Goal: Task Accomplishment & Management: Manage account settings

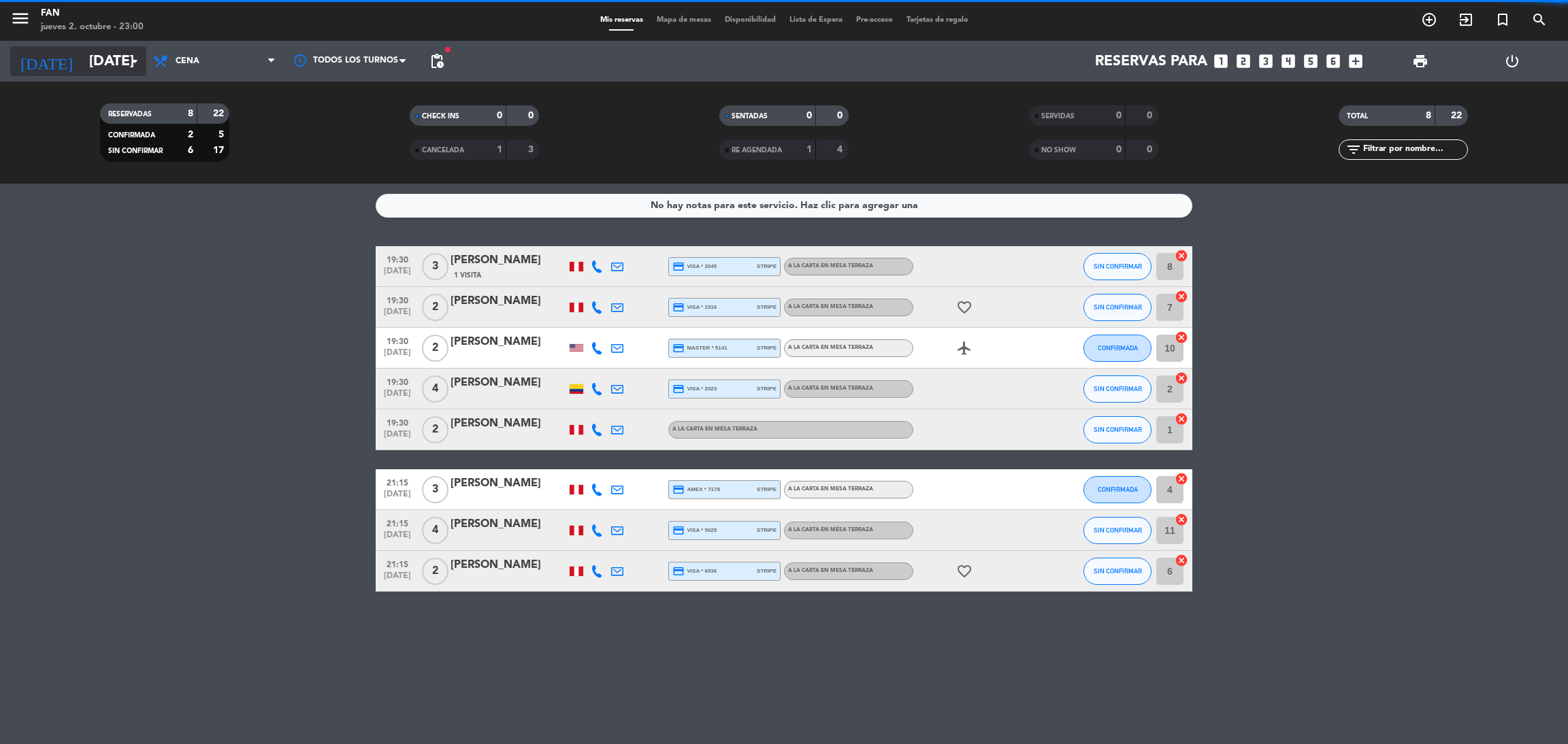
click at [98, 65] on input "[DATE]" at bounding box center [175, 62] width 187 height 31
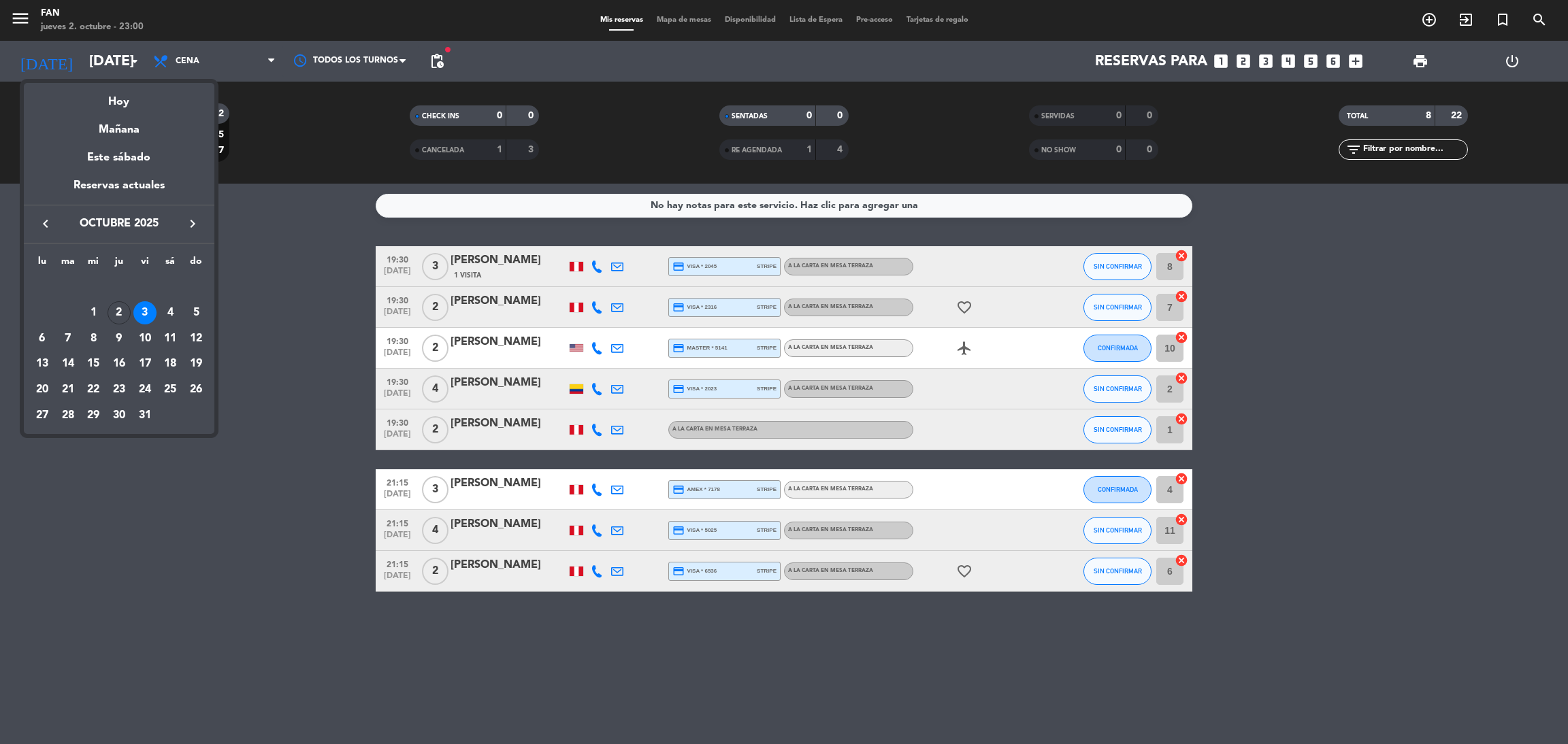
click at [214, 57] on div at bounding box center [784, 372] width 1568 height 744
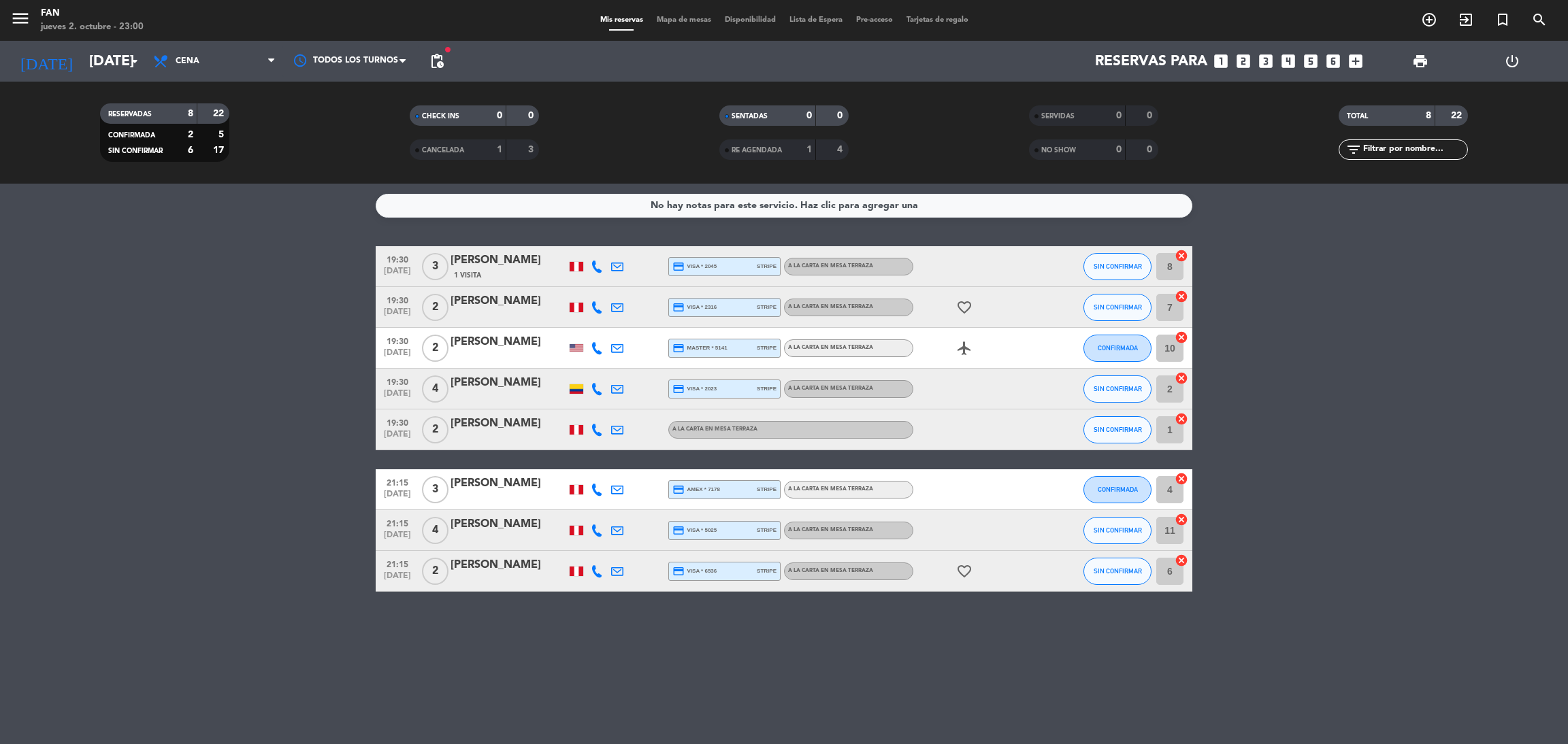
click at [214, 57] on span "Cena" at bounding box center [214, 61] width 136 height 30
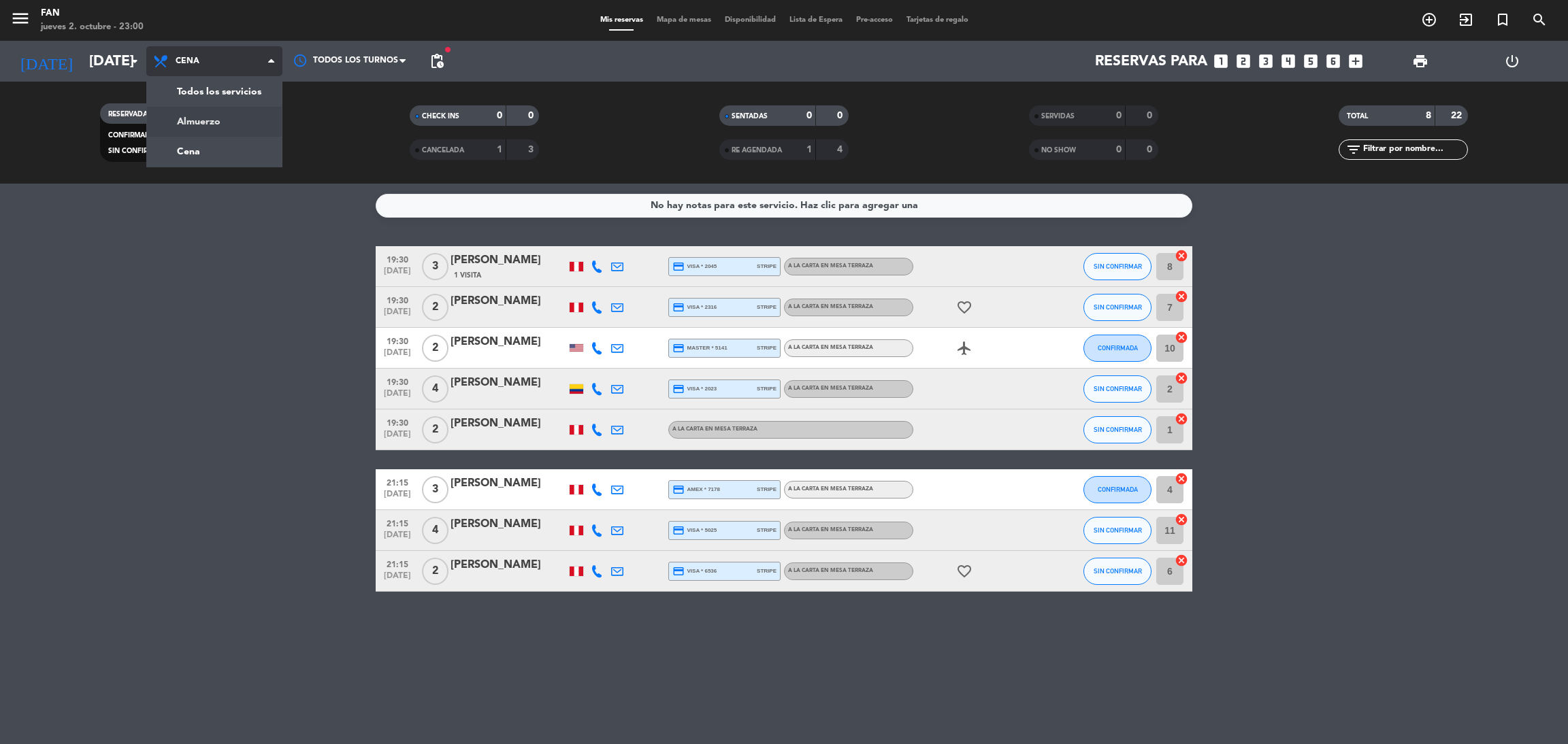
click at [203, 116] on div "menu Fan [DATE] 2. octubre - 23:00 Mis reservas Mapa de mesas Disponibilidad Li…" at bounding box center [784, 91] width 1568 height 184
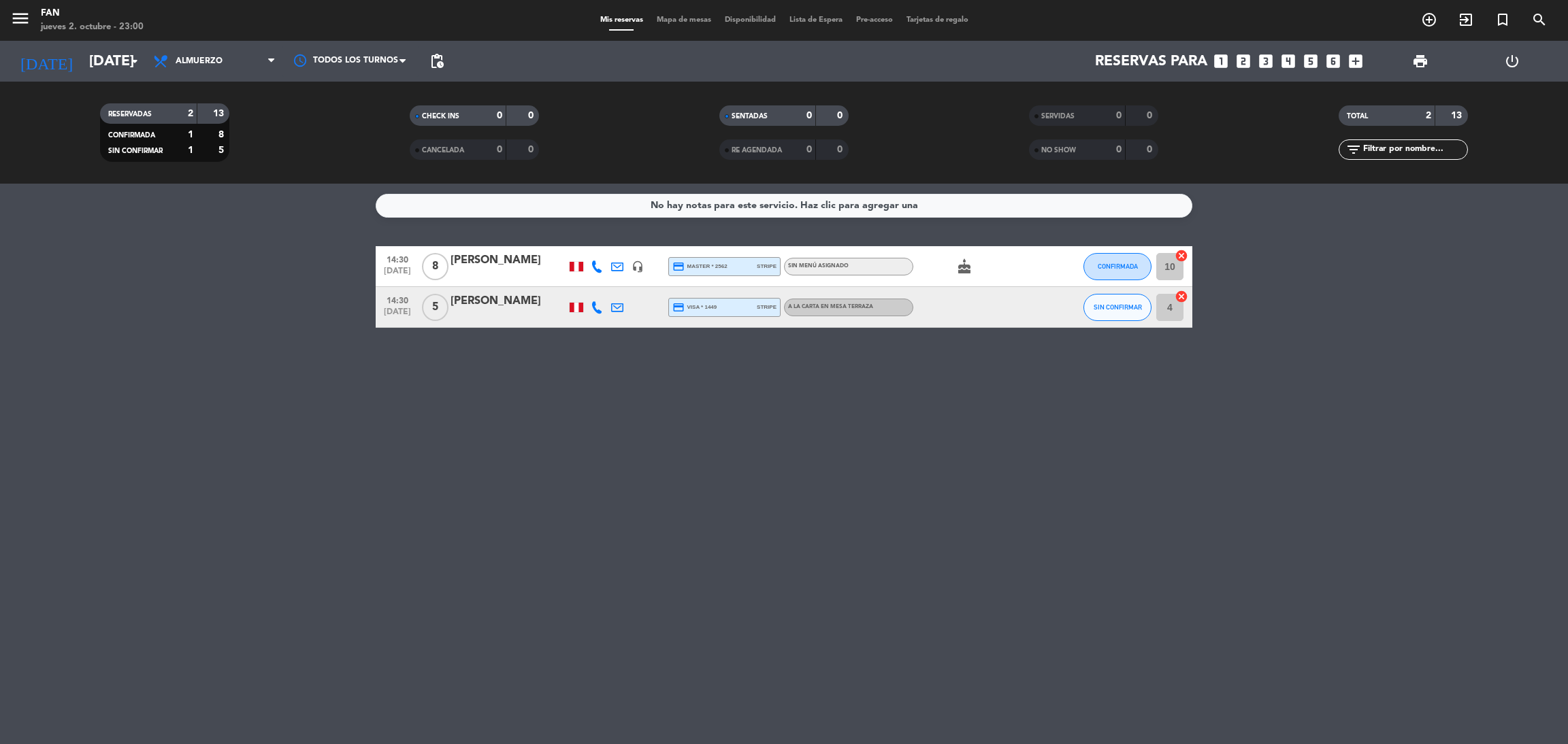
click at [264, 409] on div "No hay notas para este servicio. Haz clic para agregar una 14:30 [DATE] 8 [PERS…" at bounding box center [784, 464] width 1568 height 560
click at [481, 266] on div "[PERSON_NAME]" at bounding box center [508, 261] width 115 height 18
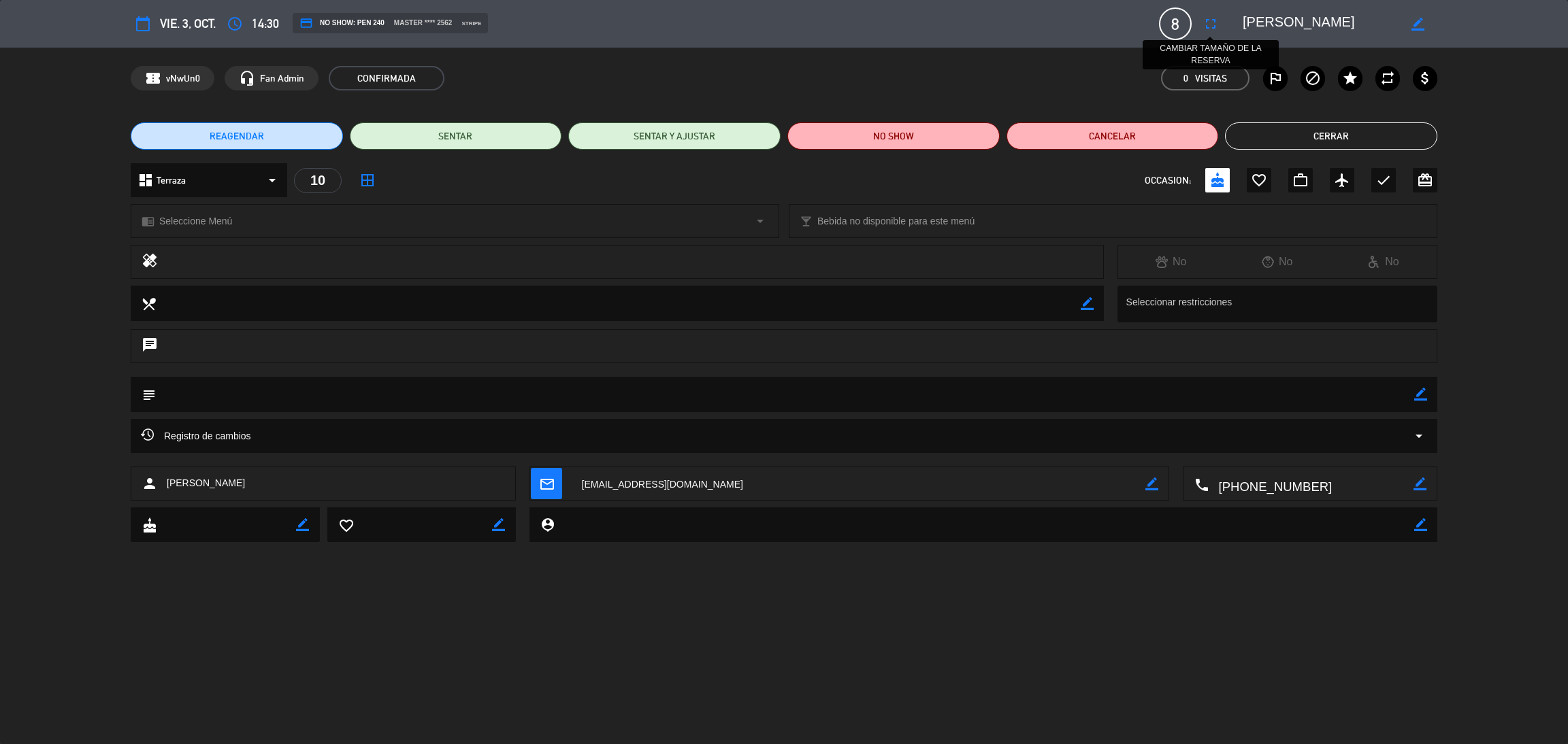
click at [1207, 26] on icon "fullscreen" at bounding box center [1210, 23] width 16 height 16
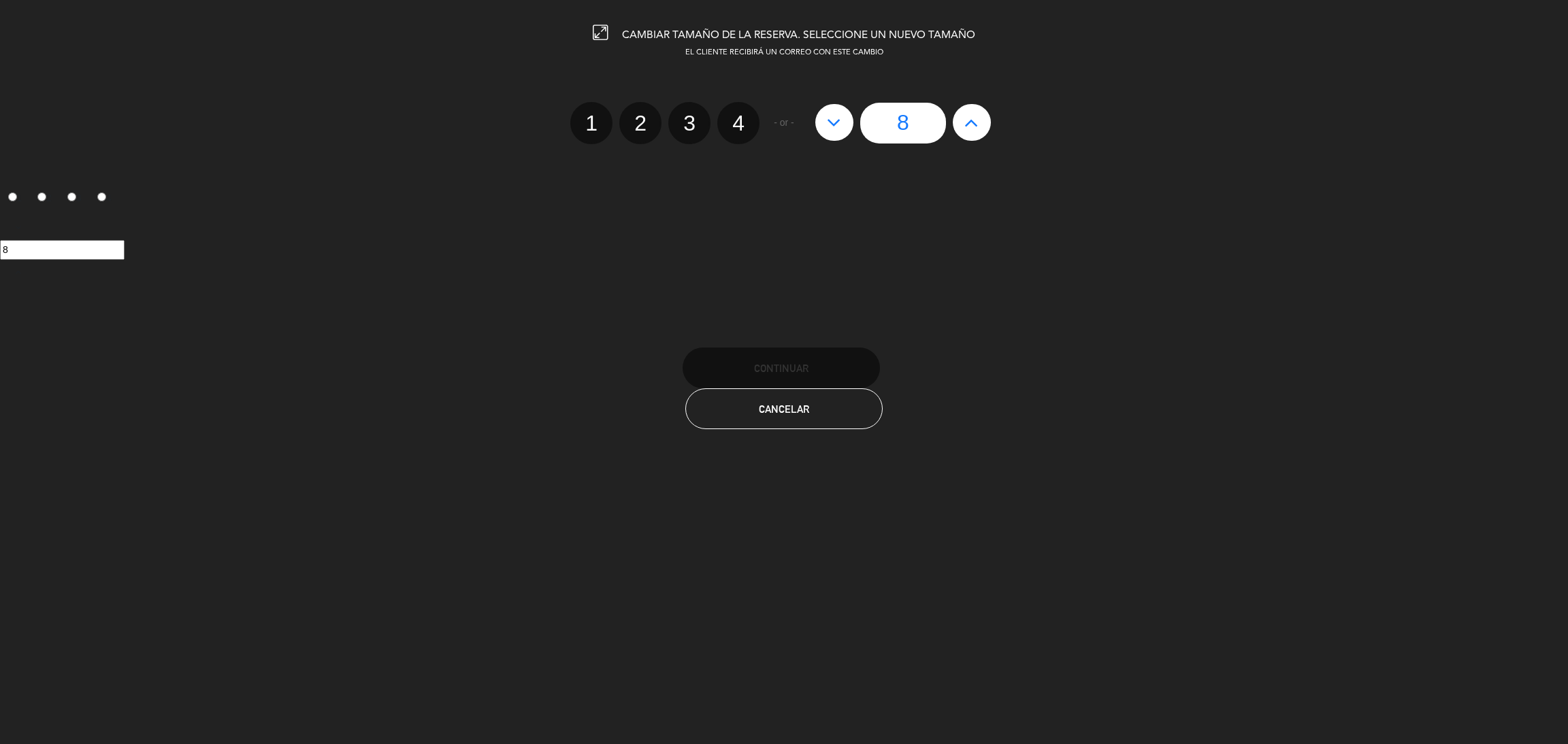
click at [978, 123] on icon at bounding box center [972, 122] width 15 height 21
type input "9"
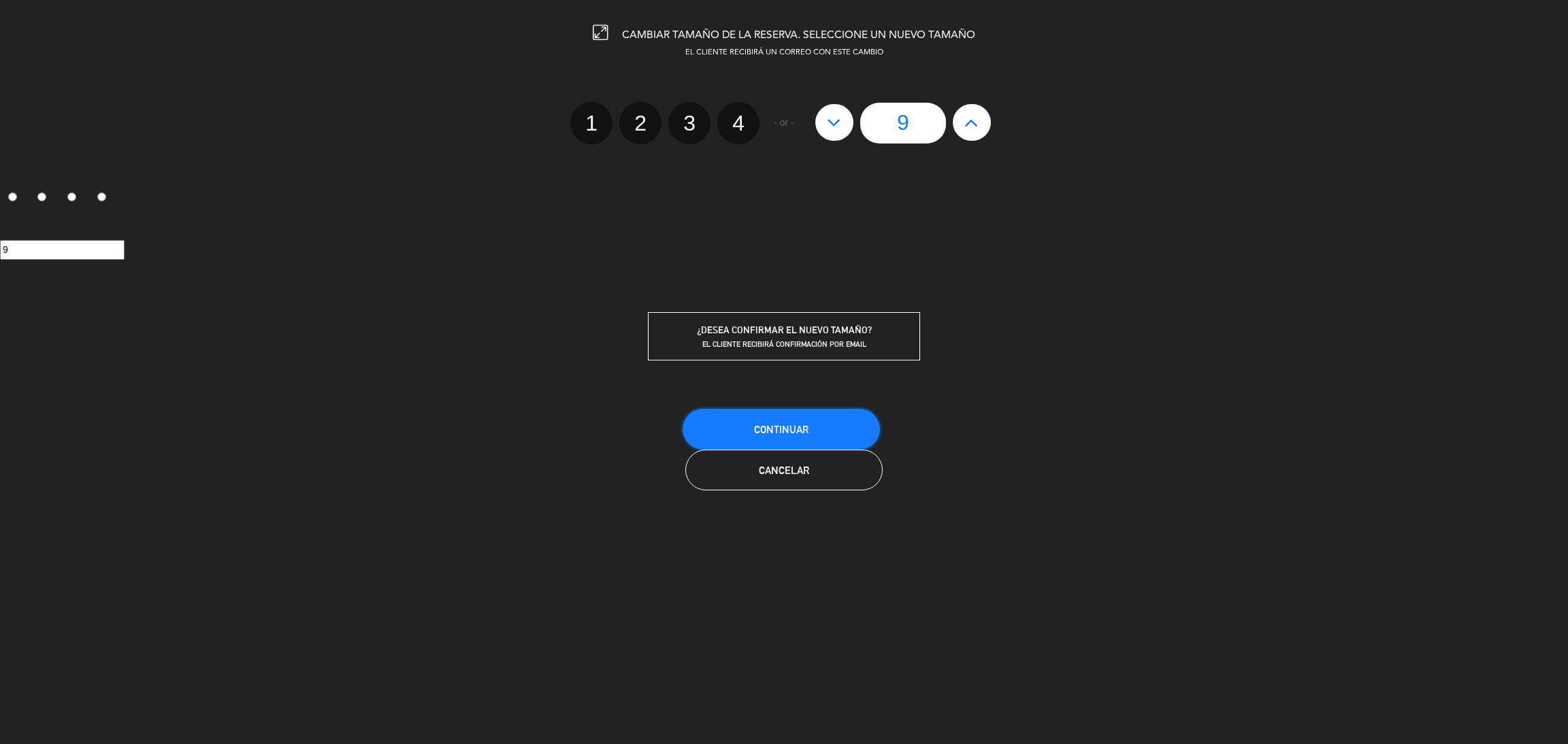
click at [758, 420] on button "Continuar" at bounding box center [781, 430] width 197 height 41
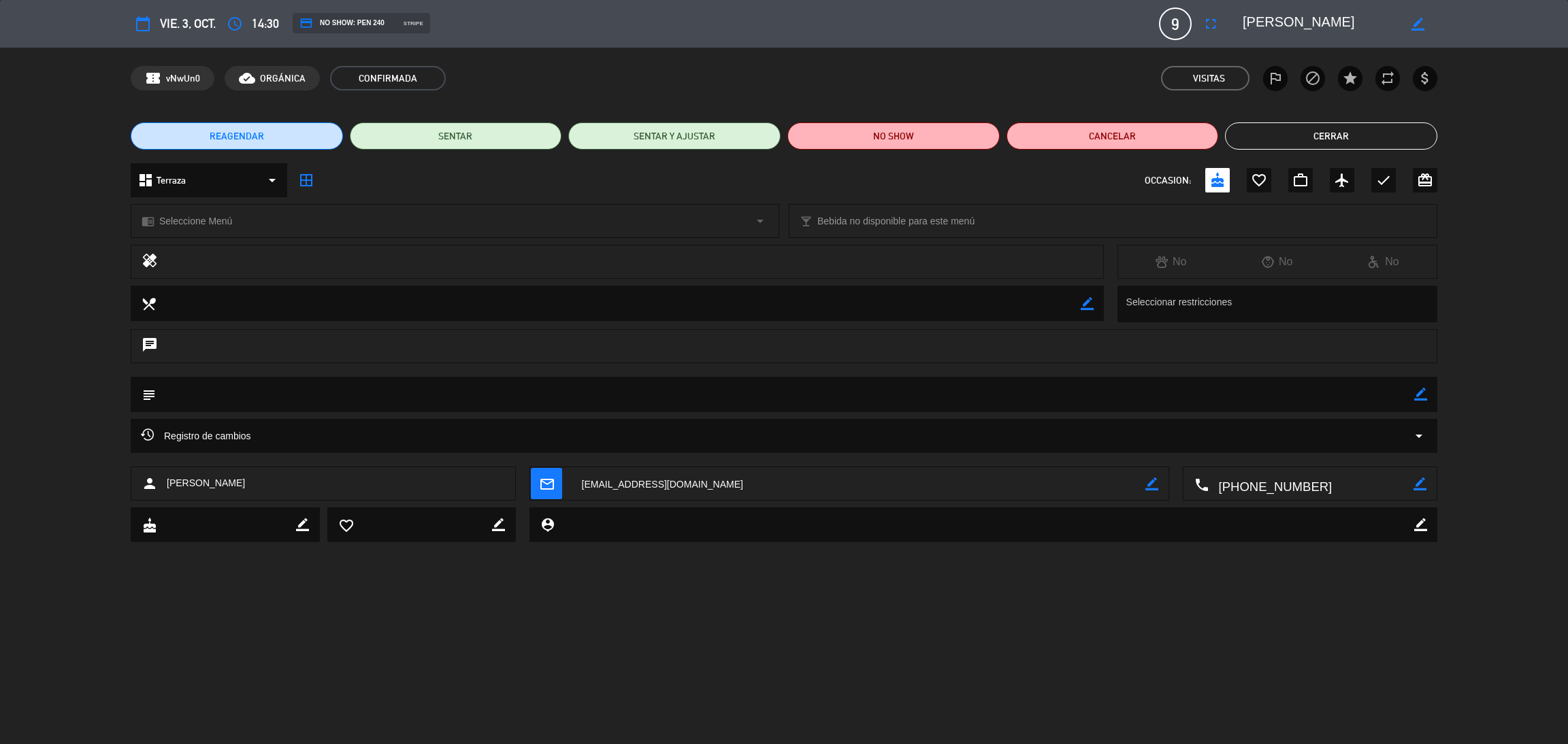
click at [1342, 127] on button "Cerrar" at bounding box center [1331, 136] width 213 height 27
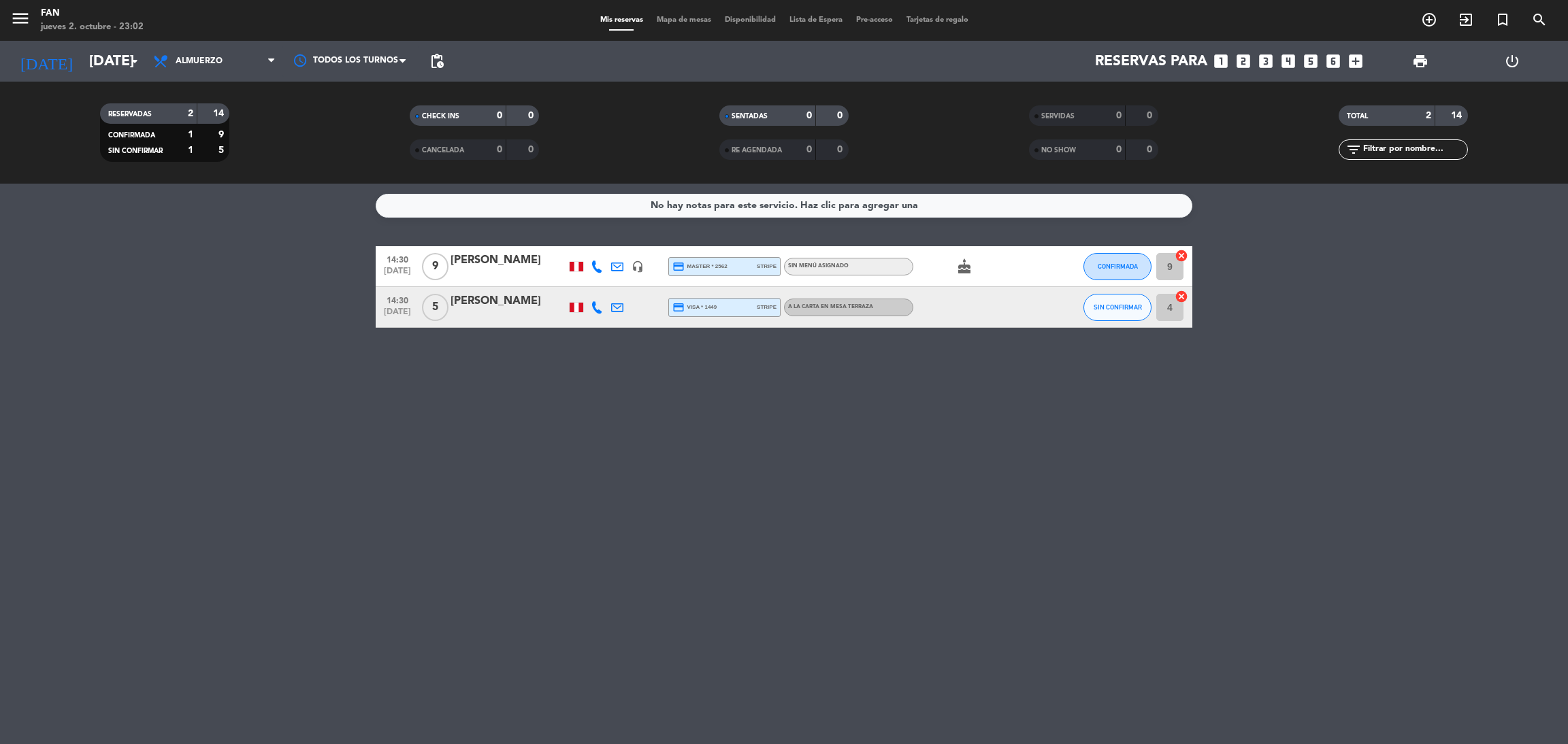
click at [244, 267] on bookings-row "14:30 [DATE] 9 [PERSON_NAME] headset_mic credit_card master * 2562 stripe Sin m…" at bounding box center [784, 287] width 1568 height 82
click at [1338, 281] on bookings-row "14:30 [DATE] 9 [PERSON_NAME] headset_mic credit_card master * 2562 stripe Sin m…" at bounding box center [784, 287] width 1568 height 82
click at [99, 72] on input "[DATE]" at bounding box center [175, 62] width 187 height 31
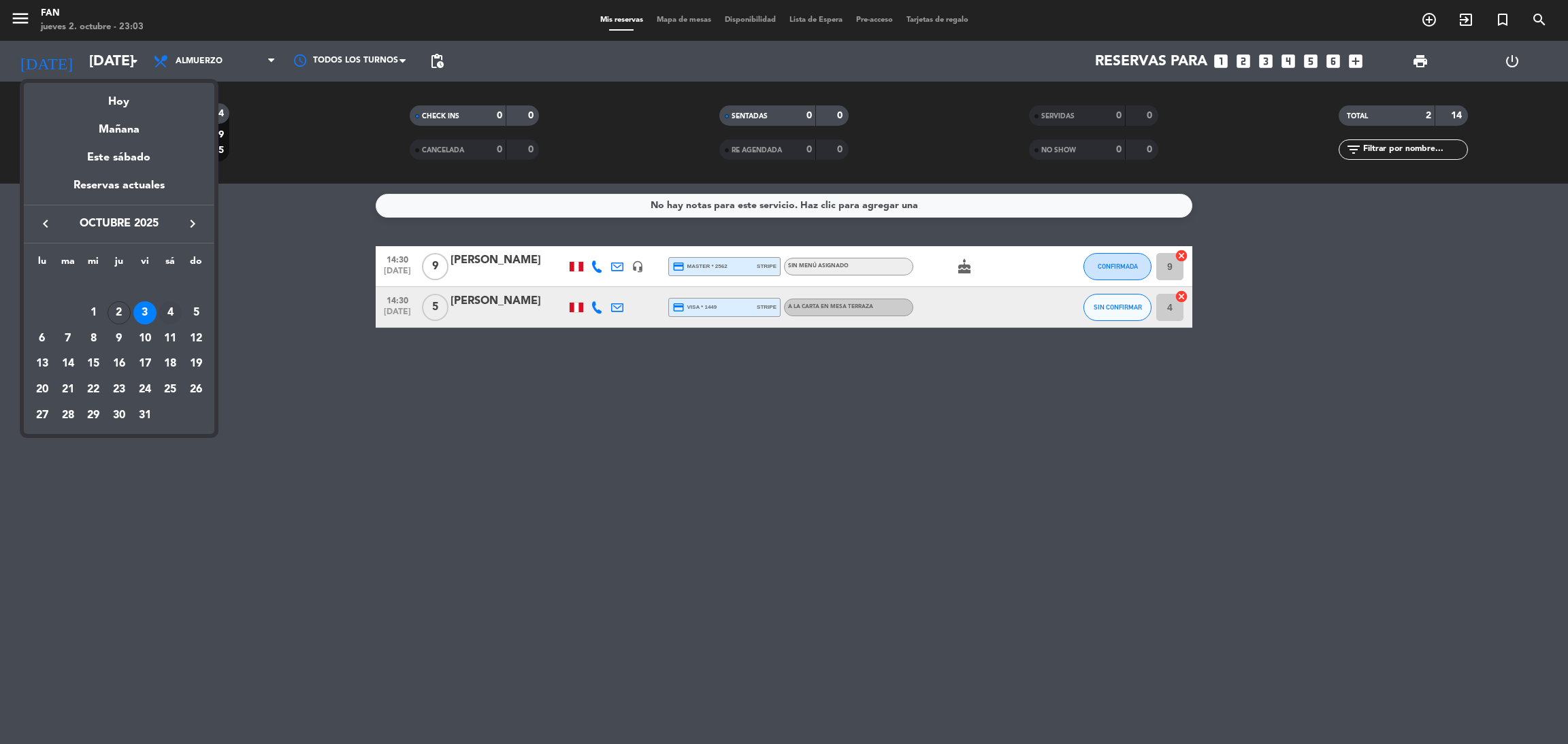
click at [177, 314] on div "4" at bounding box center [170, 313] width 23 height 23
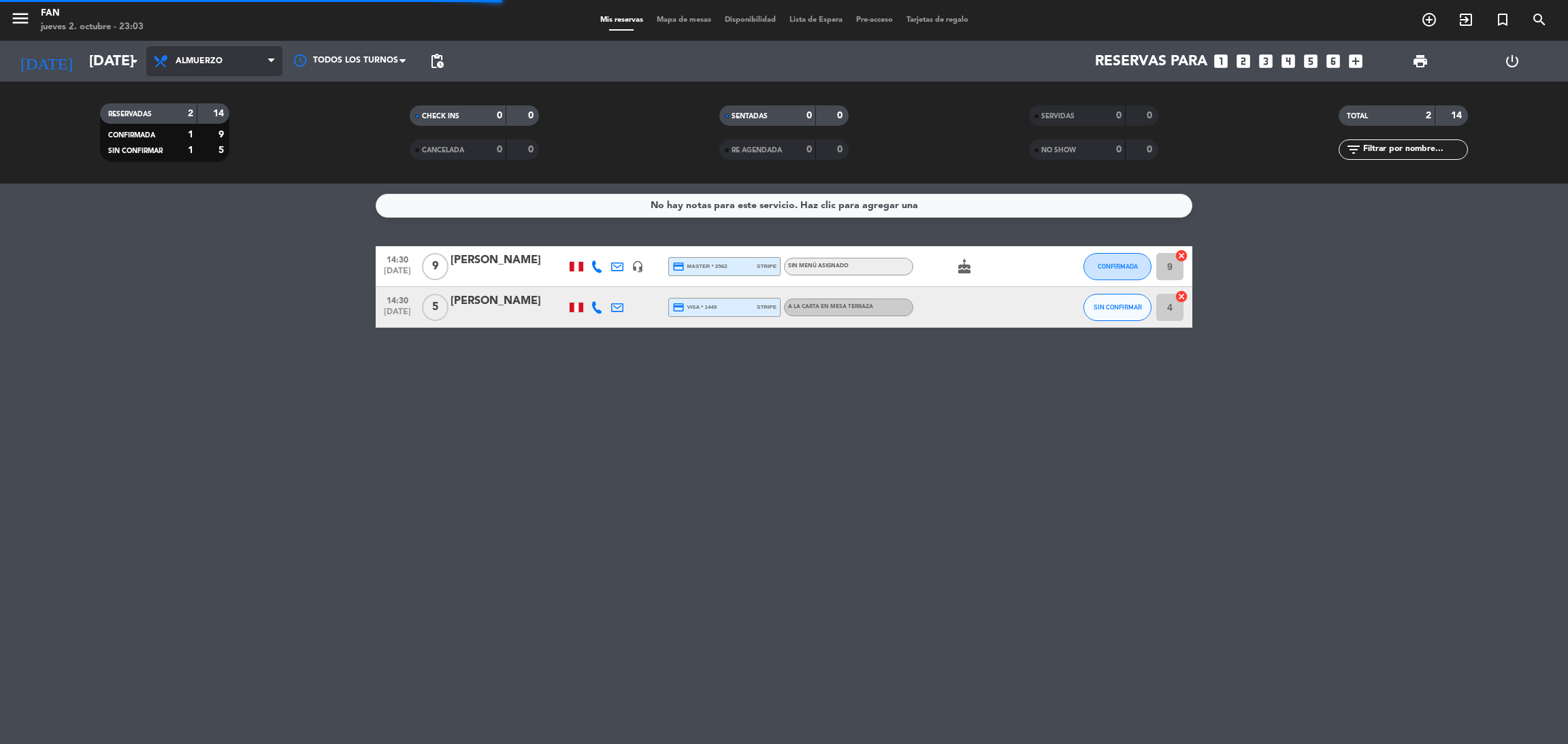
click at [242, 66] on span "Almuerzo" at bounding box center [214, 61] width 136 height 30
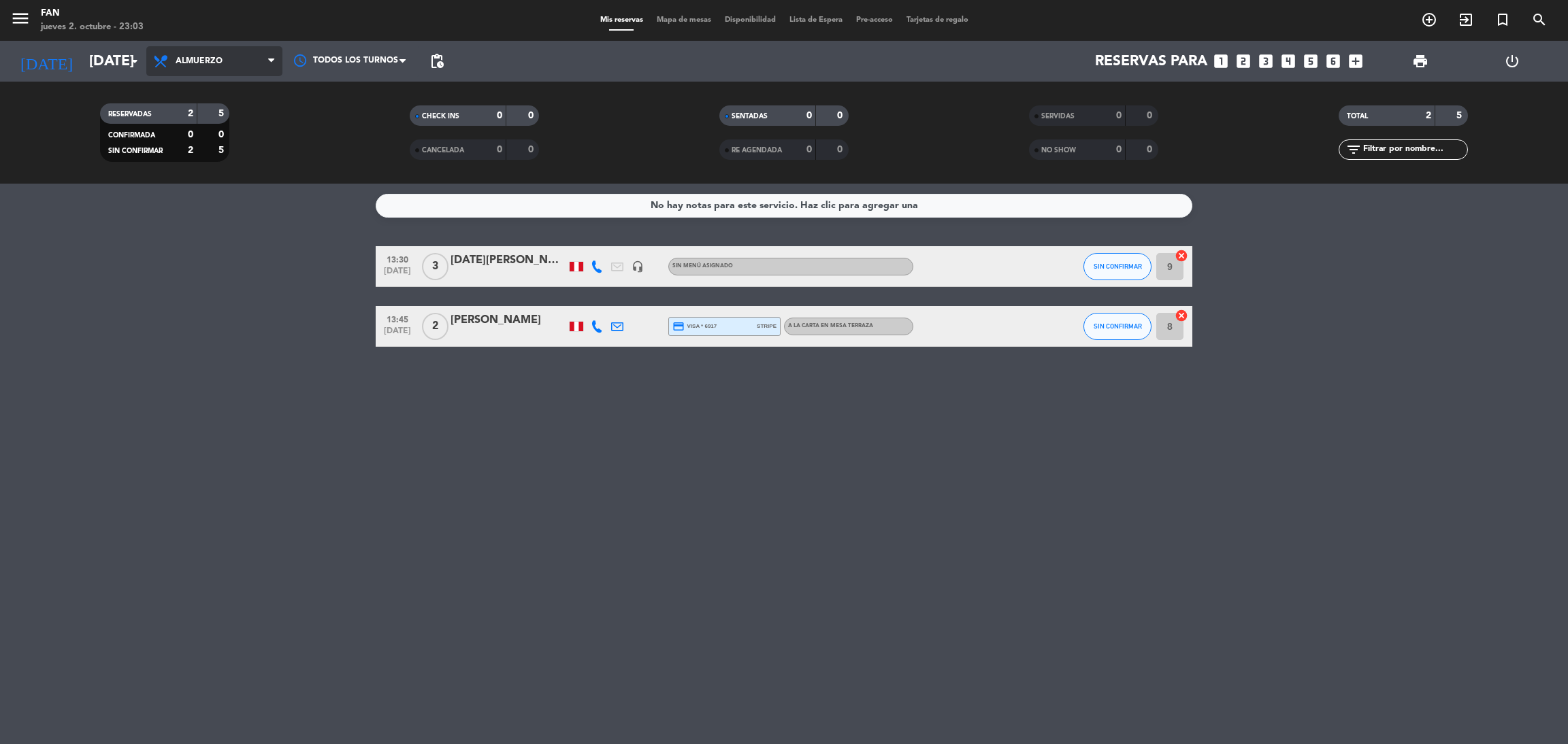
click at [244, 53] on span "Almuerzo" at bounding box center [214, 61] width 136 height 30
click at [206, 152] on div "menu Fan [DATE] 2. octubre - 23:03 Mis reservas Mapa de mesas Disponibilidad Li…" at bounding box center [784, 91] width 1568 height 184
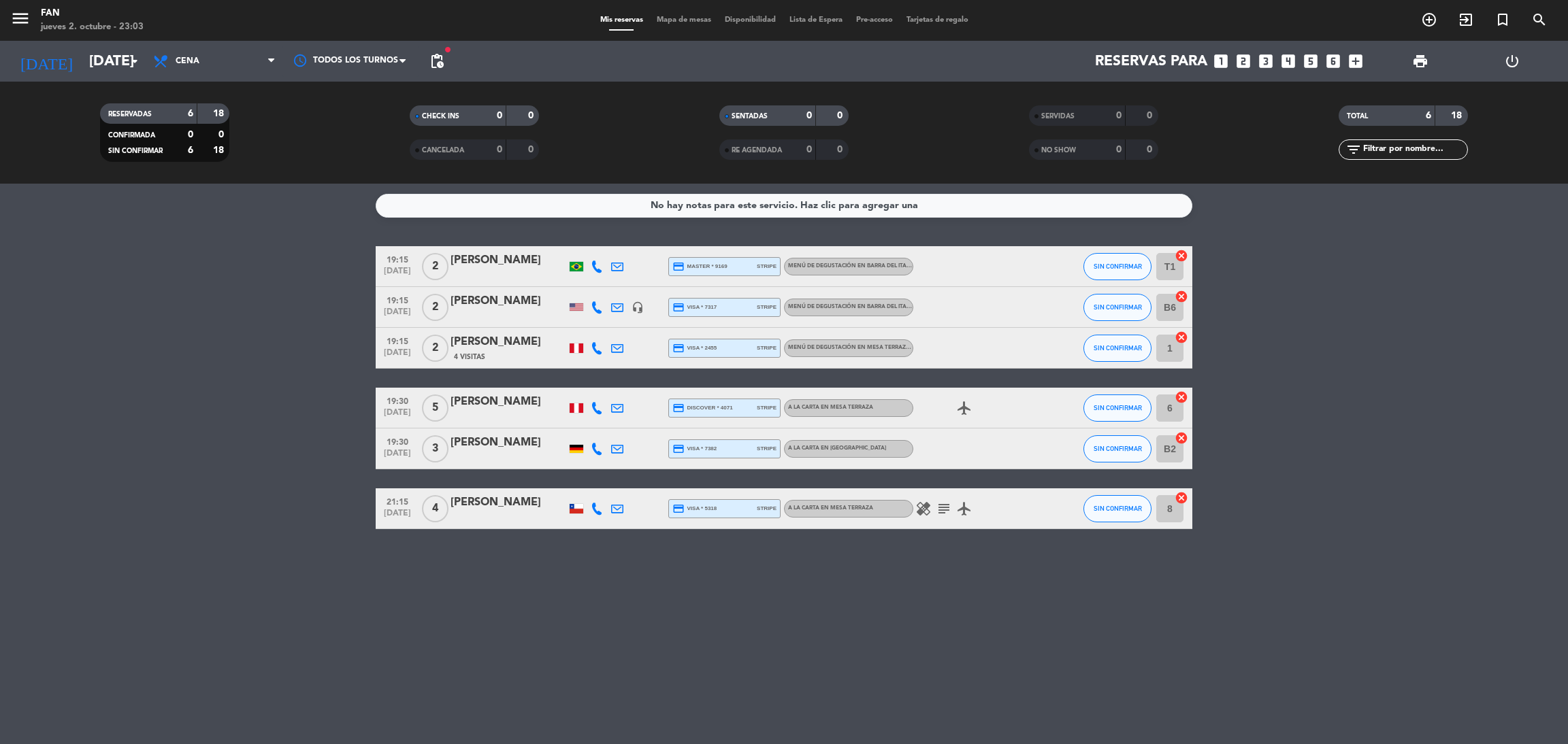
click at [250, 331] on bookings-row "19:15 [DATE] 2 [PERSON_NAME] credit_card master * 9169 stripe Menú de degustaci…" at bounding box center [784, 387] width 1568 height 283
click at [386, 575] on div "No hay notas para este servicio. Haz clic para agregar una 19:15 [DATE] 2 [PERS…" at bounding box center [784, 464] width 1568 height 560
click at [85, 61] on input "[DATE]" at bounding box center [175, 62] width 187 height 31
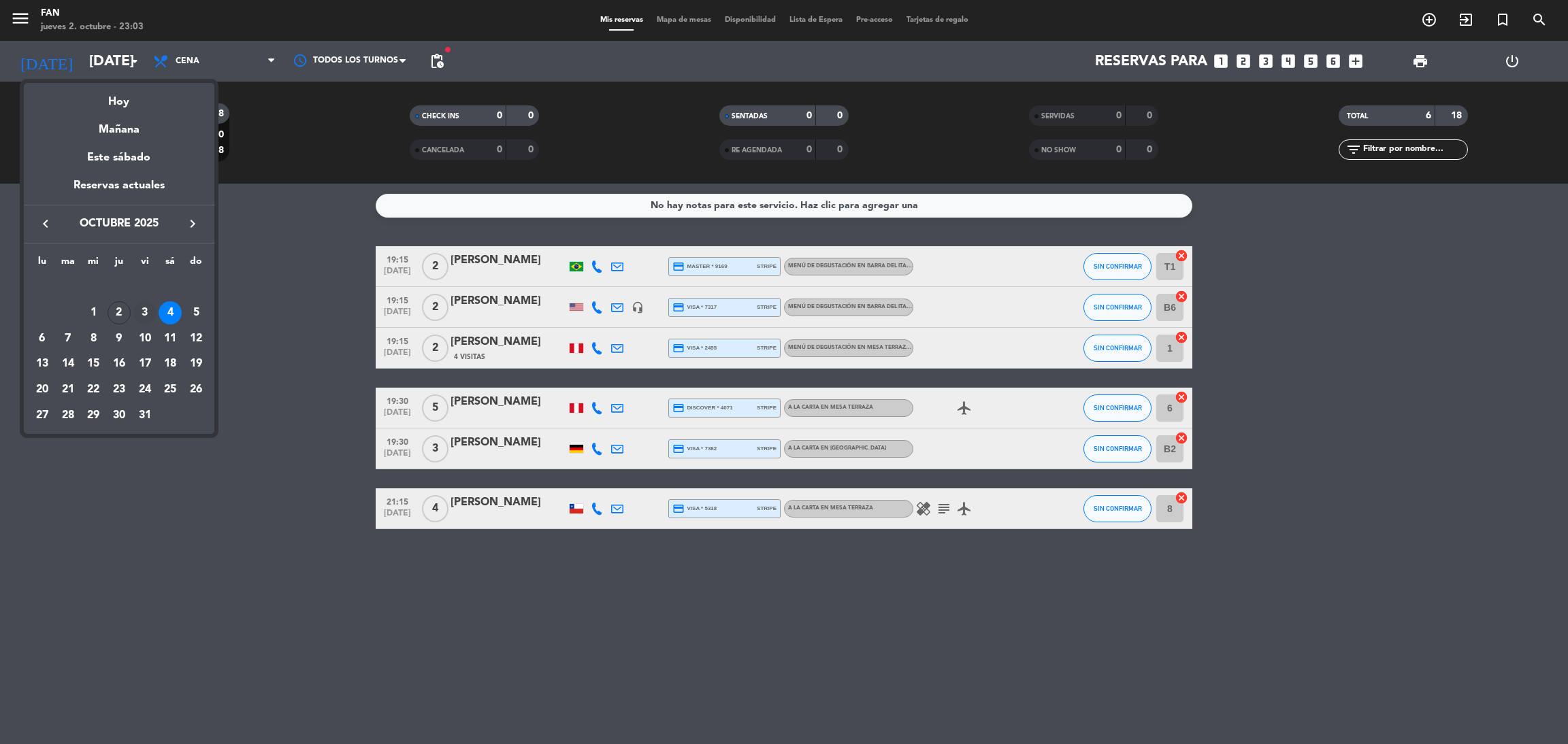
click at [148, 315] on div "3" at bounding box center [144, 313] width 23 height 23
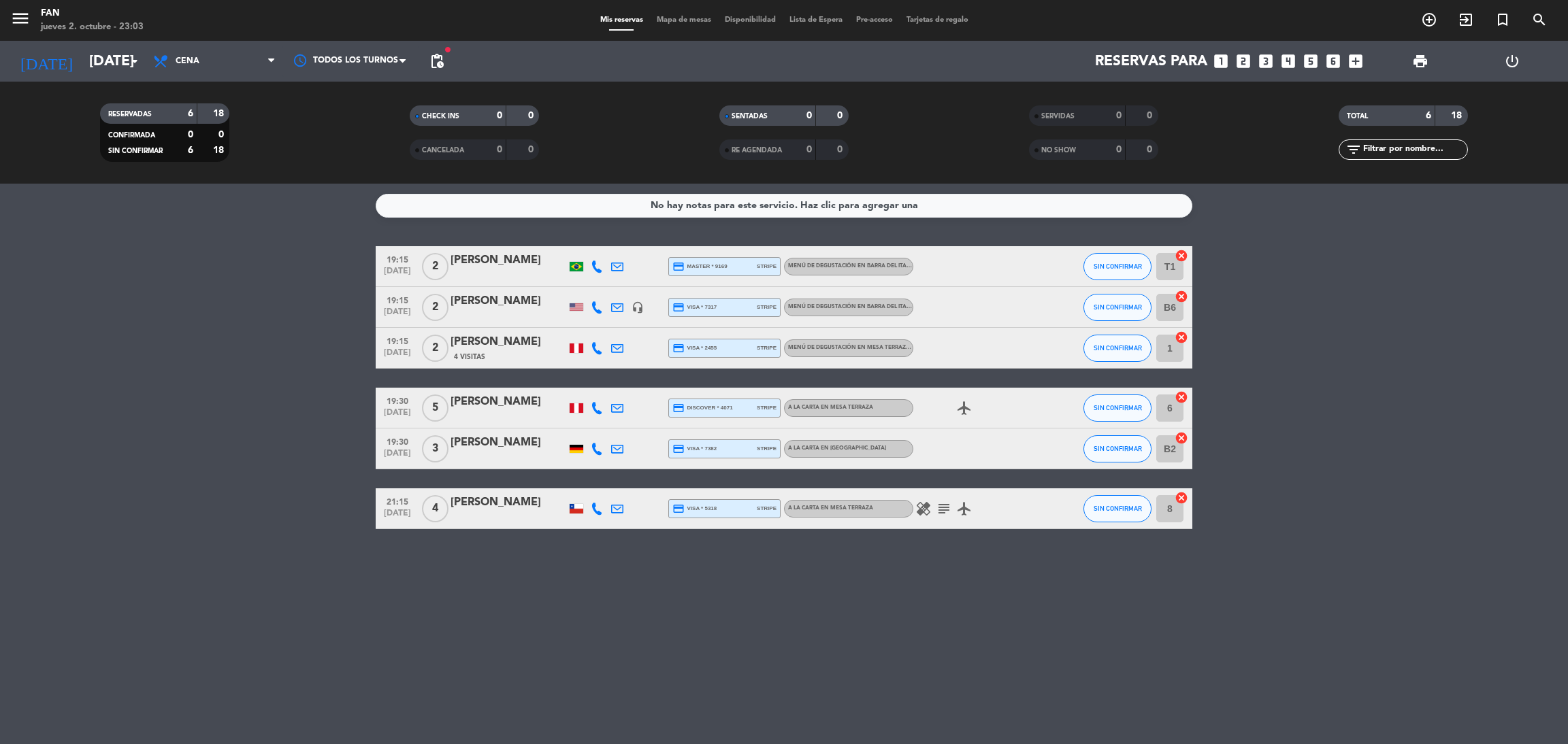
type input "[DATE]"
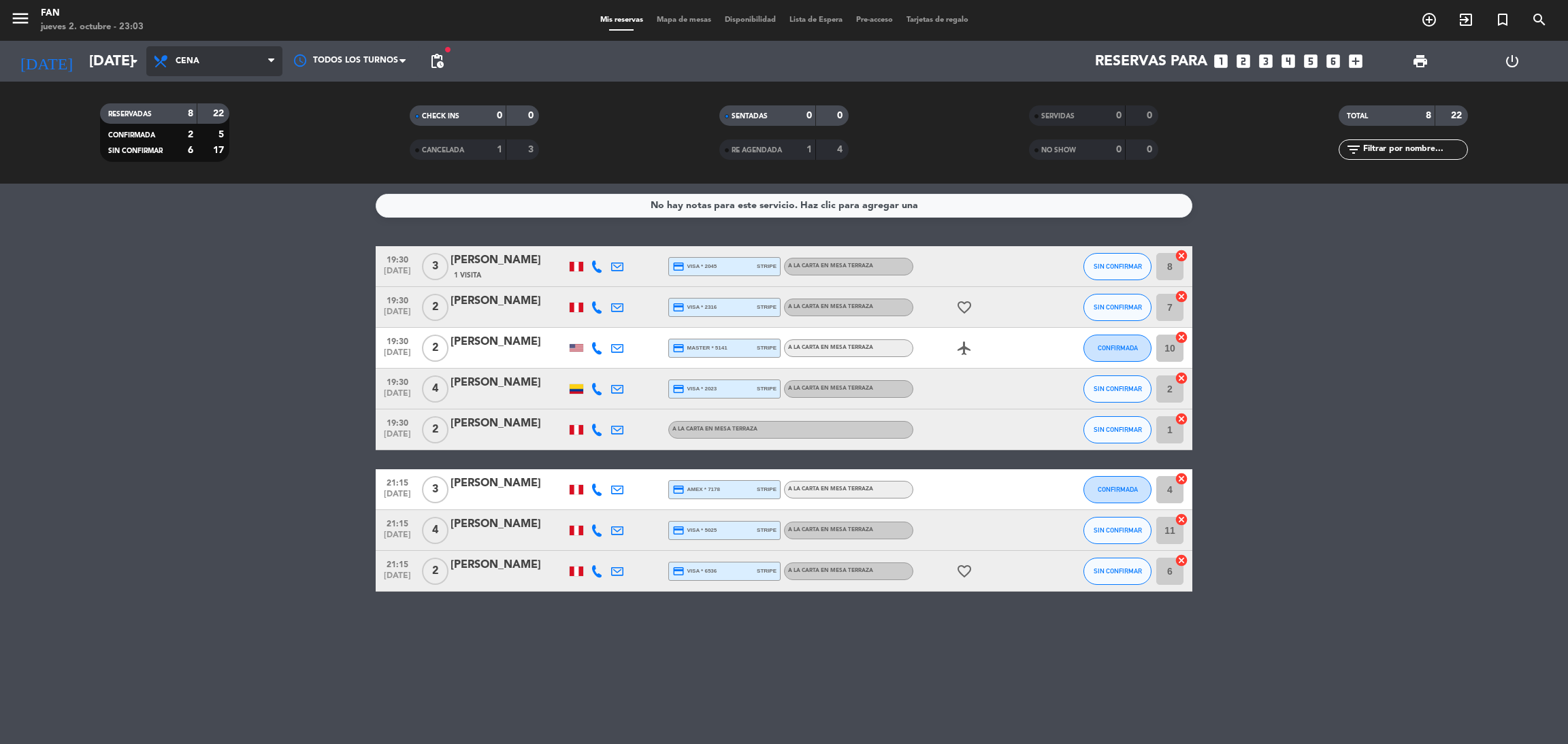
click at [213, 62] on span "Cena" at bounding box center [214, 61] width 136 height 30
click at [229, 139] on div "menu Fan [DATE] 2. octubre - 23:03 Mis reservas Mapa de mesas Disponibilidad Li…" at bounding box center [784, 91] width 1568 height 184
click at [203, 62] on span "Cena" at bounding box center [214, 61] width 136 height 30
click at [203, 112] on div "menu Fan [DATE] 2. octubre - 23:03 Mis reservas Mapa de mesas Disponibilidad Li…" at bounding box center [784, 91] width 1568 height 184
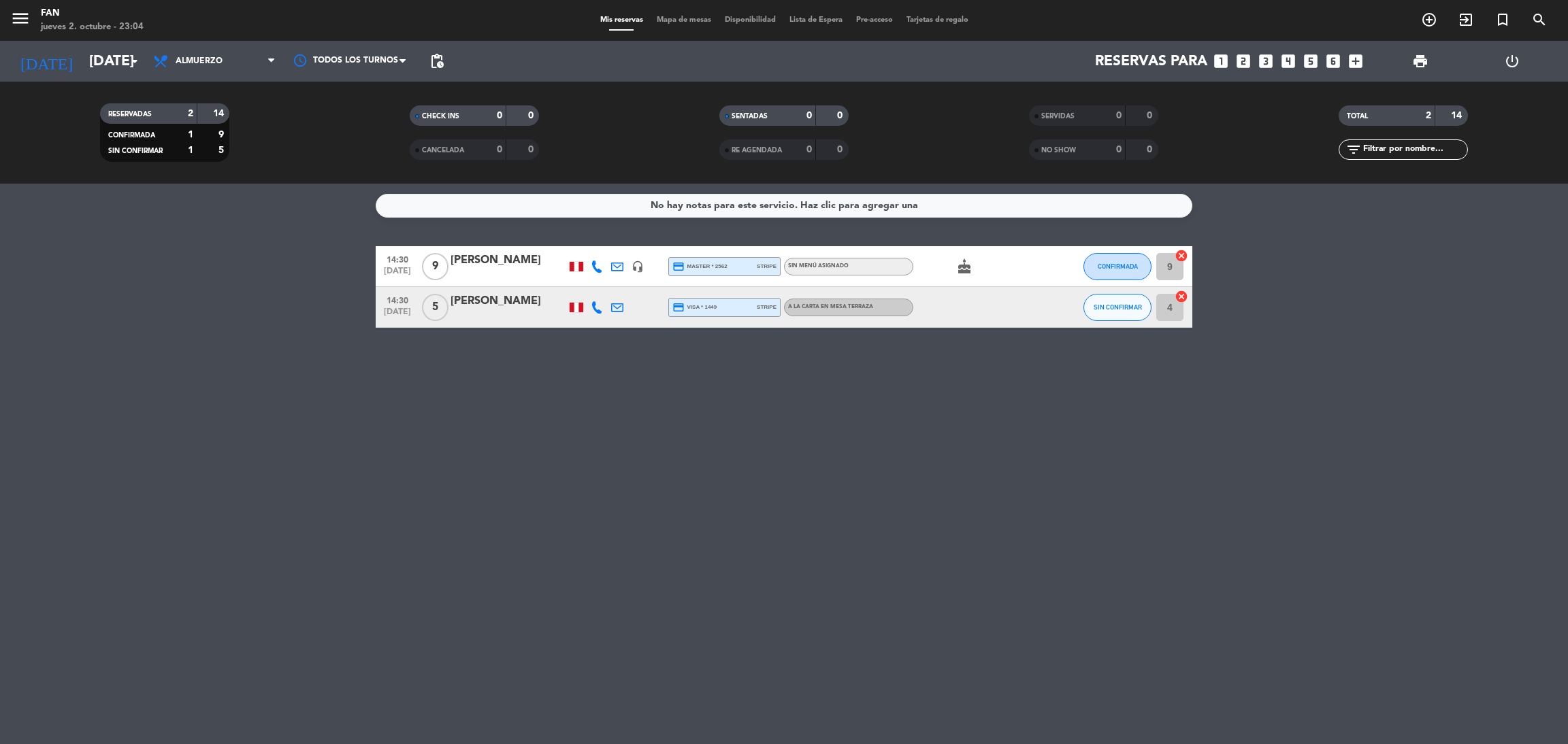
click at [684, 25] on div "Mis reservas Mapa de mesas Disponibilidad Lista de Espera Pre-acceso Tarjetas d…" at bounding box center [784, 21] width 382 height 12
click at [671, 15] on div "Mis reservas Mapa de mesas Disponibilidad Lista de Espera Pre-acceso Tarjetas d…" at bounding box center [784, 21] width 382 height 12
click at [677, 21] on span "Mapa de mesas" at bounding box center [684, 20] width 68 height 8
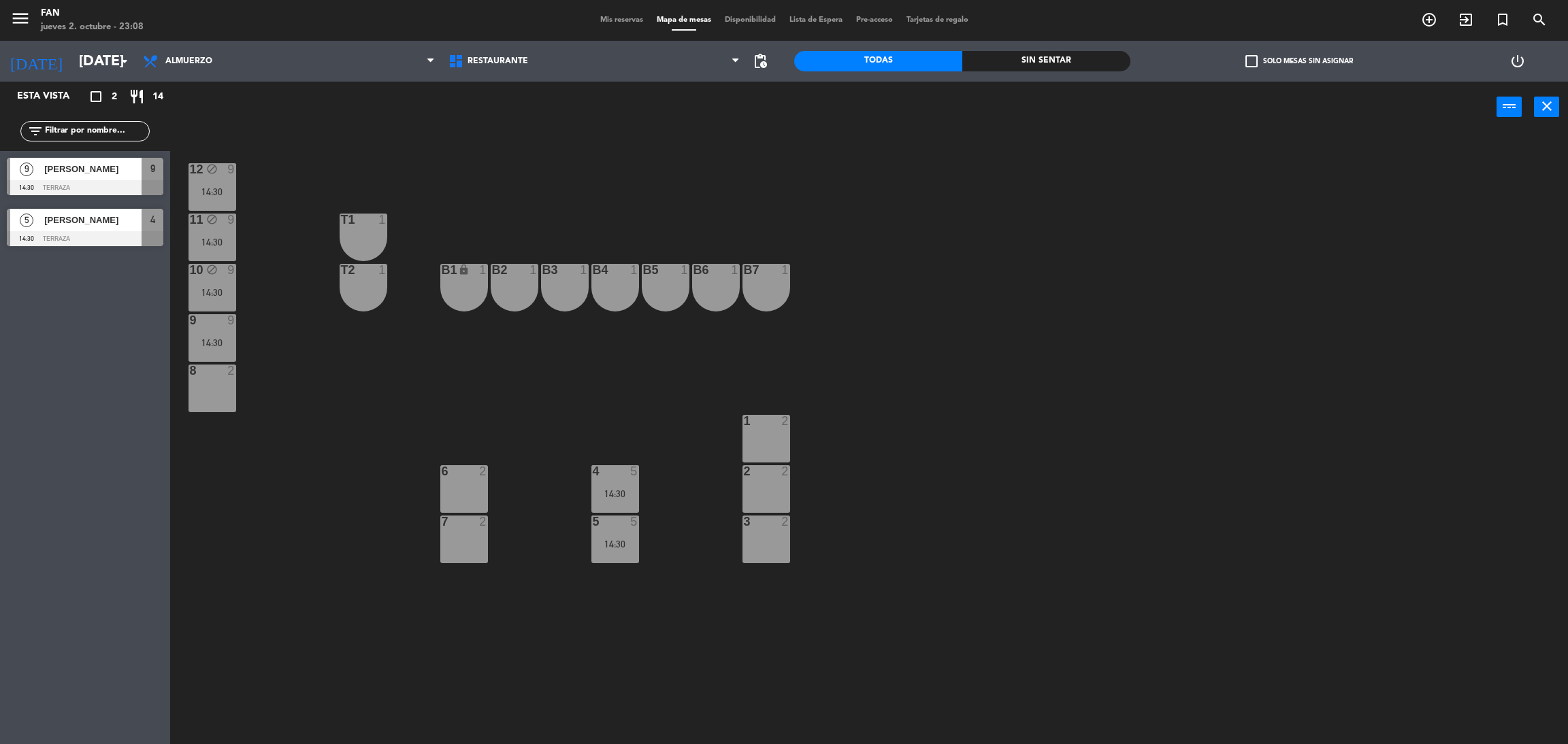
click at [500, 350] on div "12 block 9 14:30 11 block 9 14:30 T1 1 10 block 9 14:30 T2 1 B1 lock 1 B2 1 B3 …" at bounding box center [877, 444] width 1383 height 612
click at [209, 278] on div "10 block 9 14:30" at bounding box center [213, 288] width 48 height 48
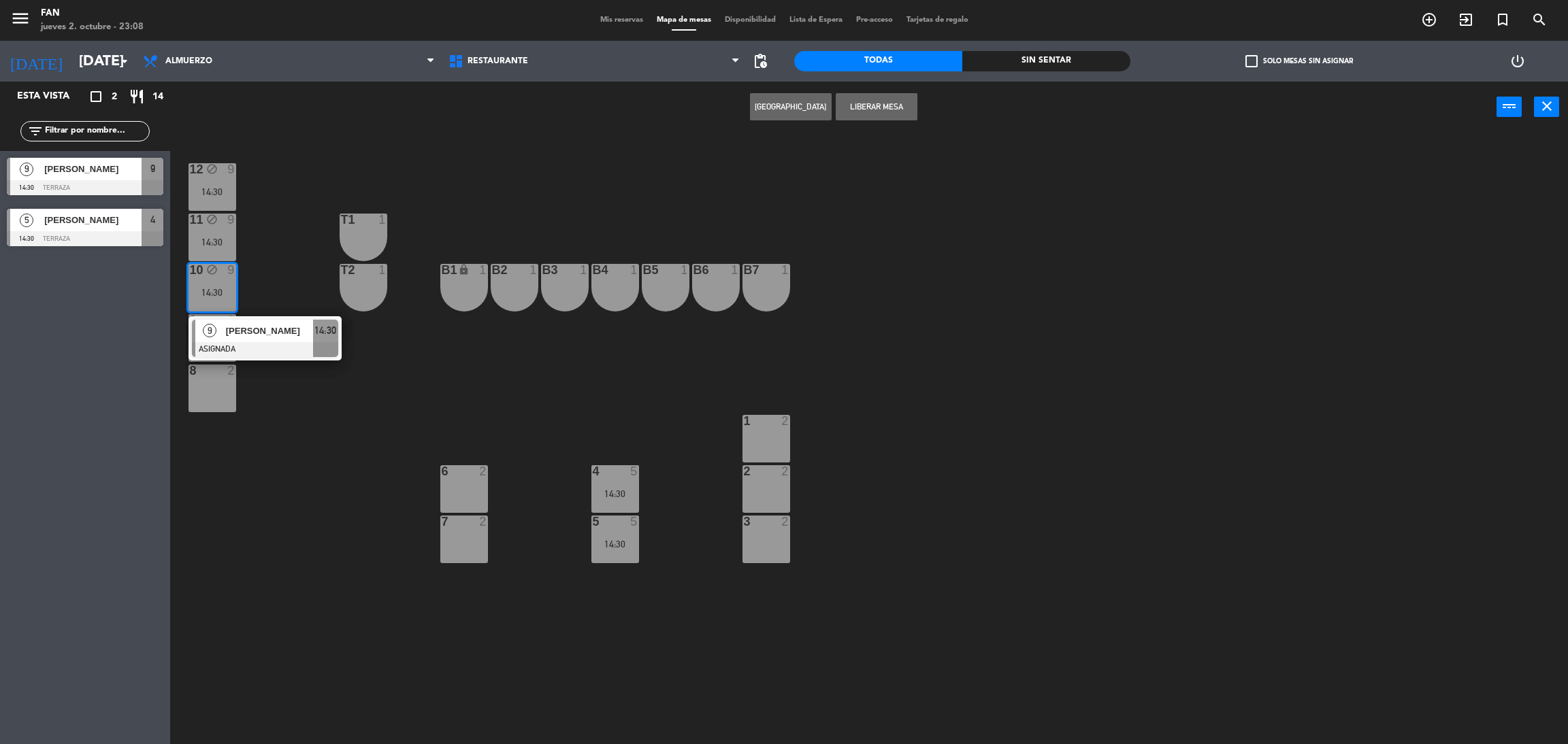
click at [207, 251] on div "11 block 9 14:30" at bounding box center [213, 237] width 48 height 48
click at [884, 103] on button "Liberar Mesa" at bounding box center [877, 107] width 82 height 27
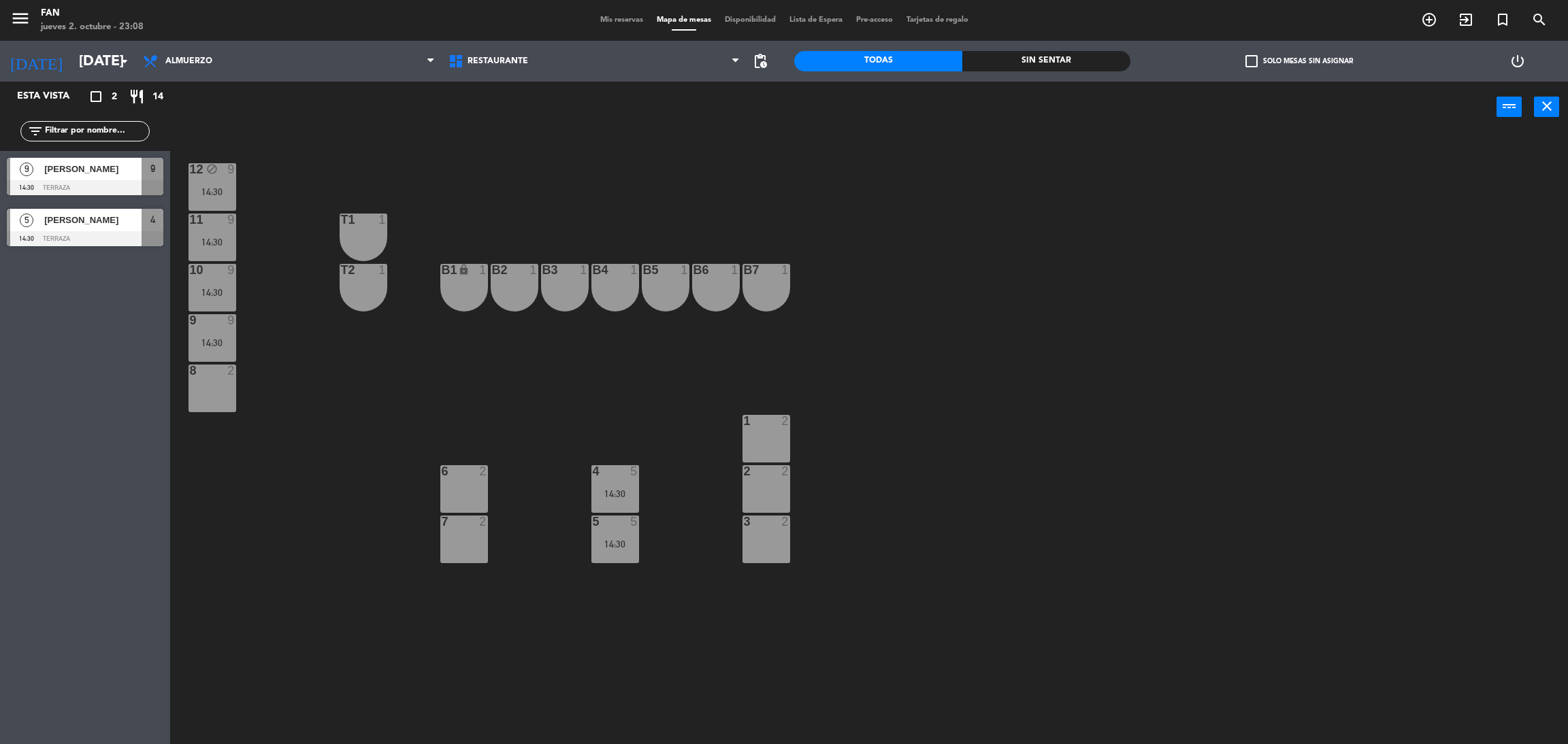
click at [193, 185] on div "12 block 9 14:30" at bounding box center [213, 187] width 48 height 48
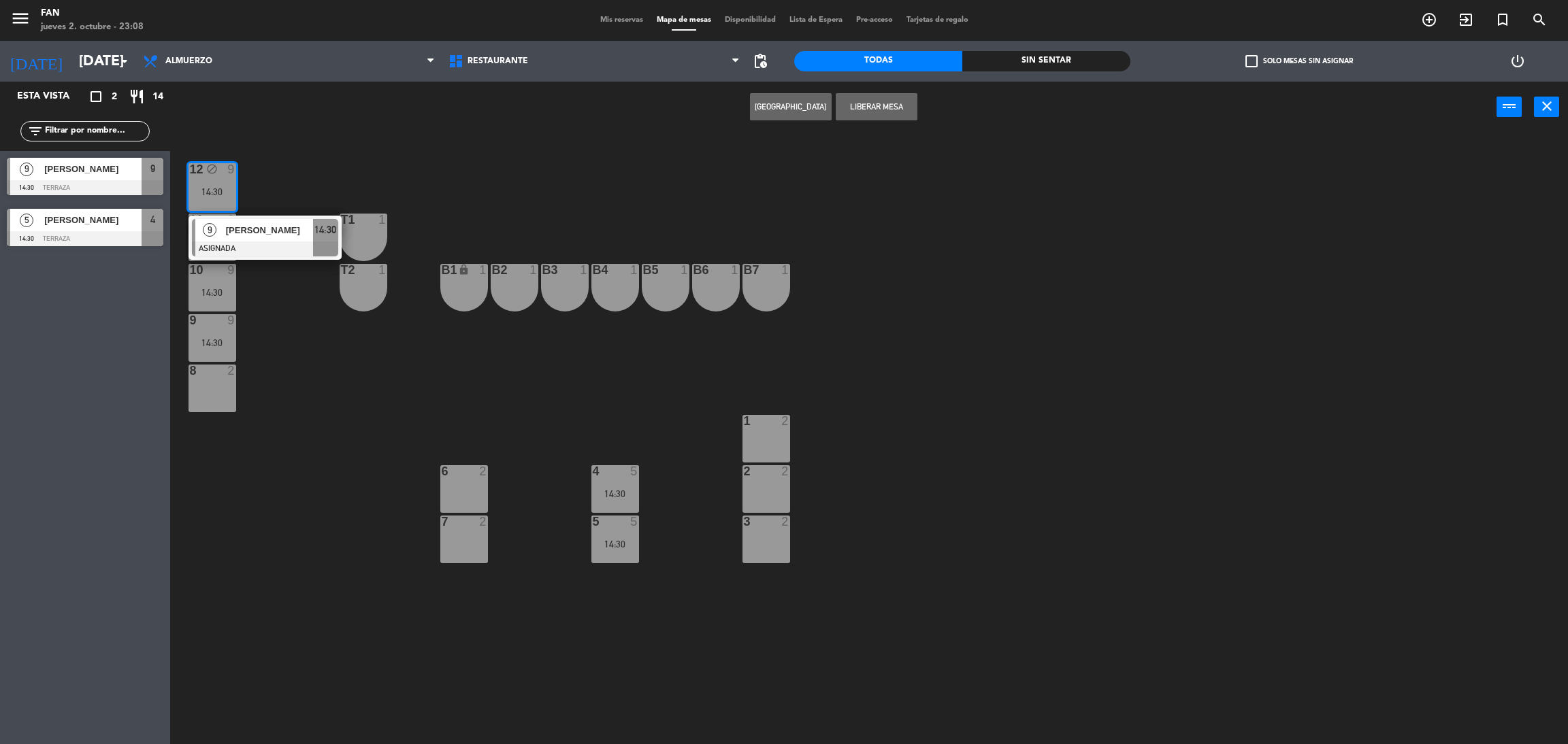
click at [900, 100] on button "Liberar Mesa" at bounding box center [877, 107] width 82 height 27
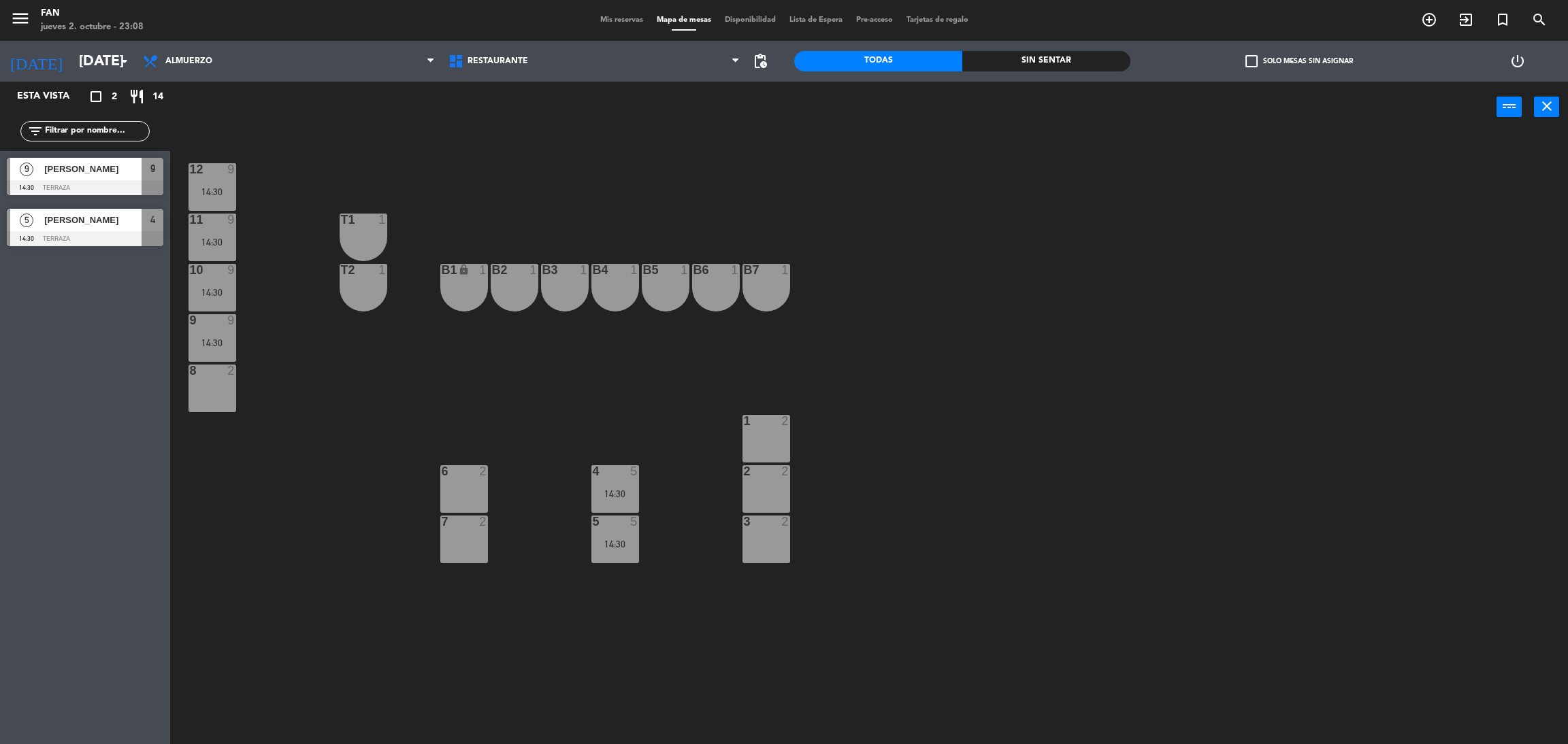
click at [753, 176] on div "12 9 14:30 11 9 14:30 T1 1 10 9 14:30 T2 1 B1 lock 1 B2 1 B3 1 B4 1 B5 1 B6 1 B…" at bounding box center [877, 444] width 1383 height 612
click at [948, 262] on div "12 9 14:30 11 9 14:30 T1 1 10 9 14:30 T2 1 B1 lock 1 B2 1 B3 1 B4 1 B5 1 B6 1 B…" at bounding box center [877, 444] width 1383 height 612
